Goal: Navigation & Orientation: Find specific page/section

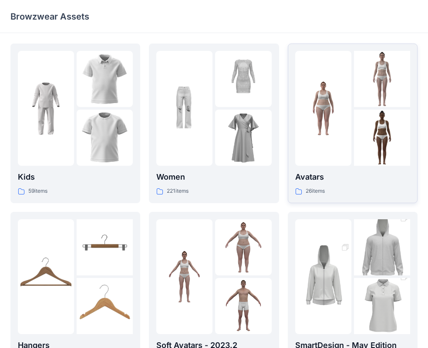
click at [338, 149] on div at bounding box center [323, 108] width 56 height 115
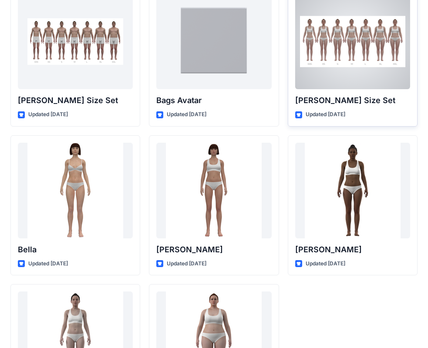
scroll to position [1040, 0]
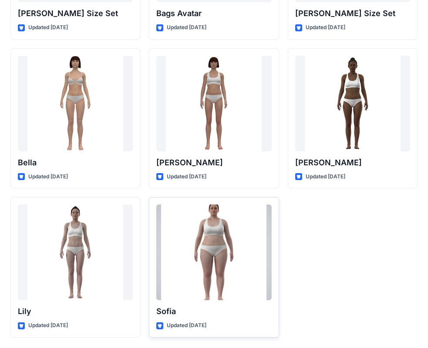
click at [191, 291] on div at bounding box center [213, 253] width 115 height 96
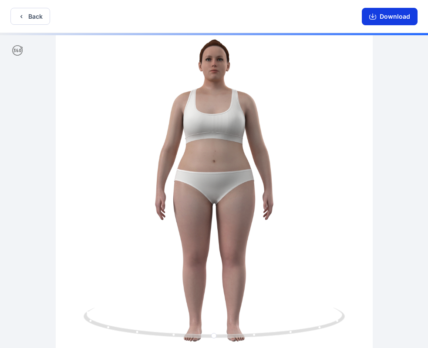
click at [376, 17] on icon "button" at bounding box center [372, 17] width 7 height 5
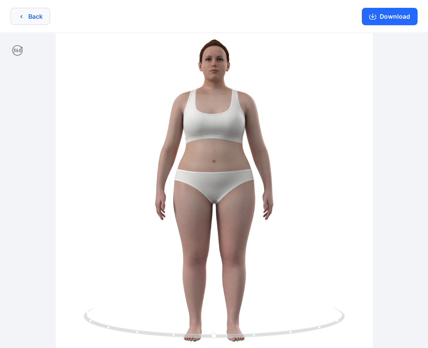
click at [20, 20] on button "Back" at bounding box center [30, 16] width 40 height 17
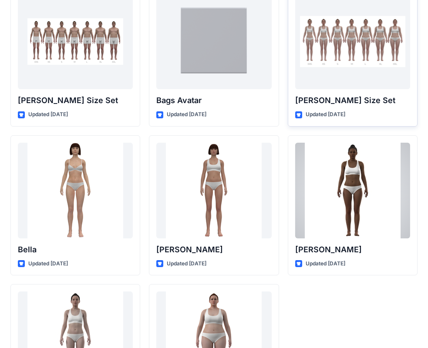
scroll to position [909, 0]
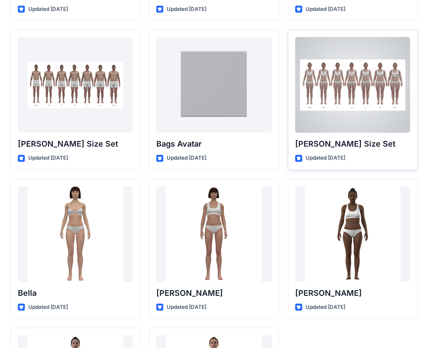
click at [308, 137] on div "[PERSON_NAME] Size Set Updated [DATE]" at bounding box center [353, 100] width 130 height 141
click at [363, 149] on p "[PERSON_NAME] Size Set" at bounding box center [352, 144] width 115 height 12
click at [376, 92] on div at bounding box center [352, 85] width 115 height 96
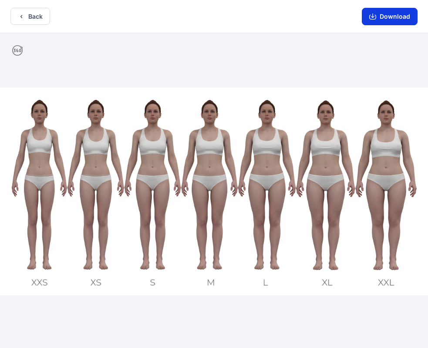
click at [375, 16] on icon "button" at bounding box center [372, 16] width 7 height 7
